Goal: Transaction & Acquisition: Purchase product/service

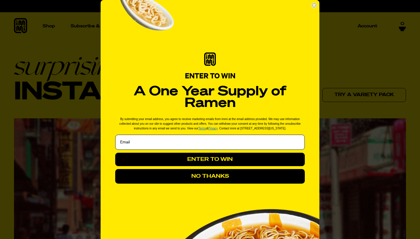
click at [245, 177] on button "NO THANKS" at bounding box center [210, 176] width 190 height 15
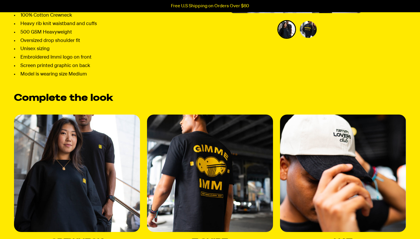
scroll to position [228, 0]
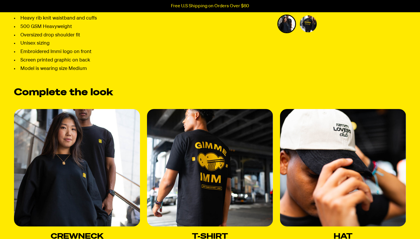
select select "subscription frequency"
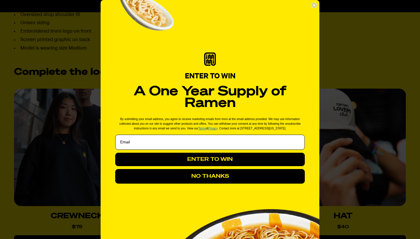
scroll to position [3, 0]
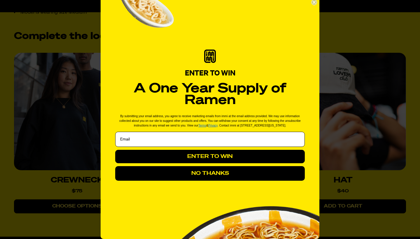
click at [314, 3] on icon "Close dialog" at bounding box center [314, 2] width 2 height 2
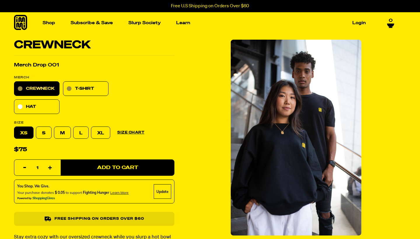
scroll to position [0, 0]
click at [84, 92] on link "T-Shirt" at bounding box center [86, 88] width 46 height 15
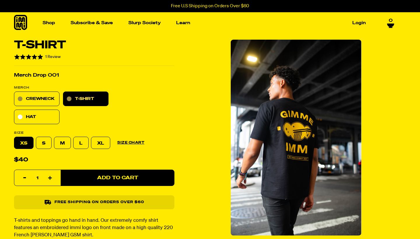
select select "subscription frequency"
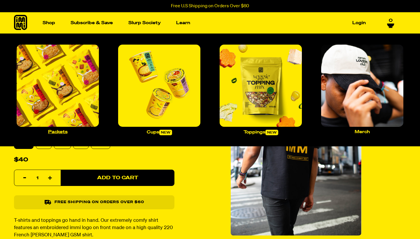
click at [60, 117] on img "Main navigation" at bounding box center [58, 86] width 82 height 82
